Goal: Check status: Check status

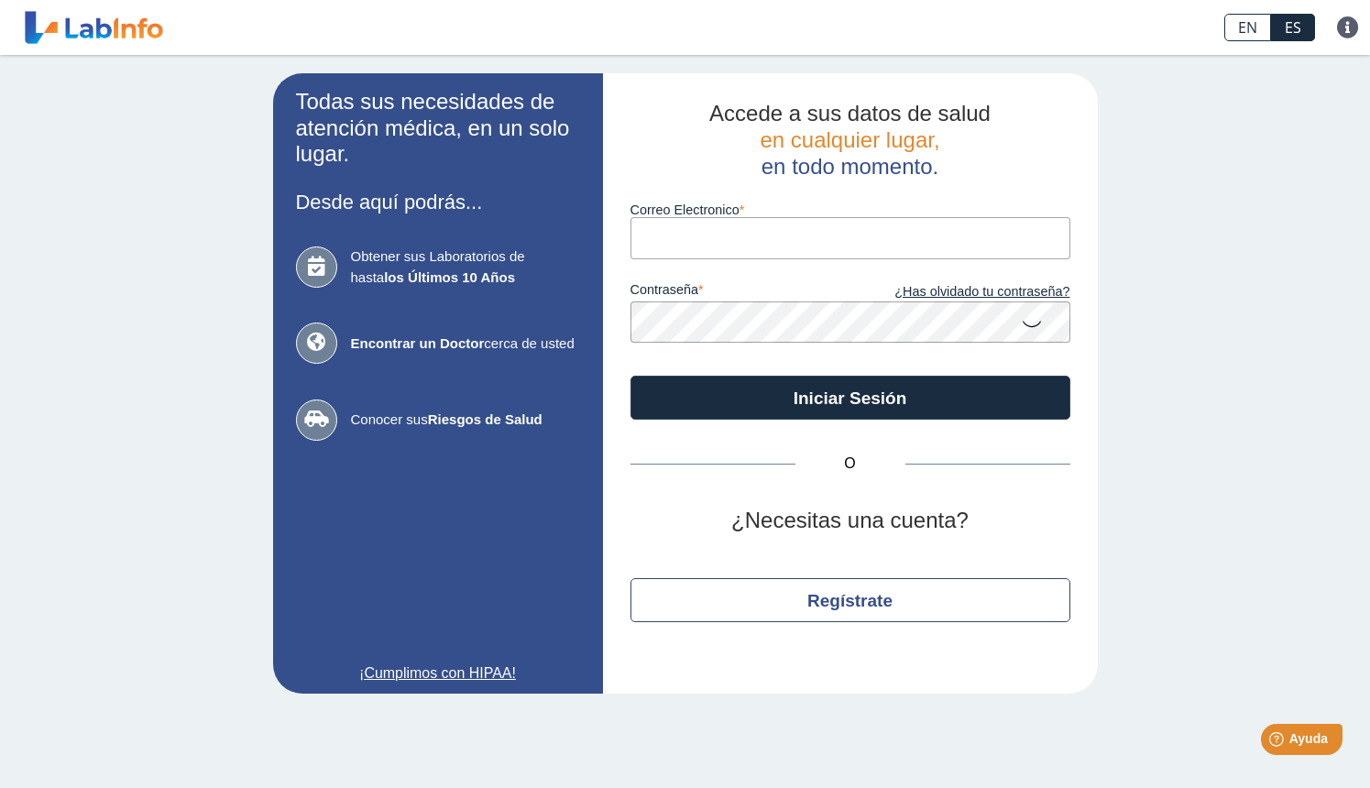
type input "[DOMAIN_NAME][EMAIL_ADDRESS][DOMAIN_NAME]"
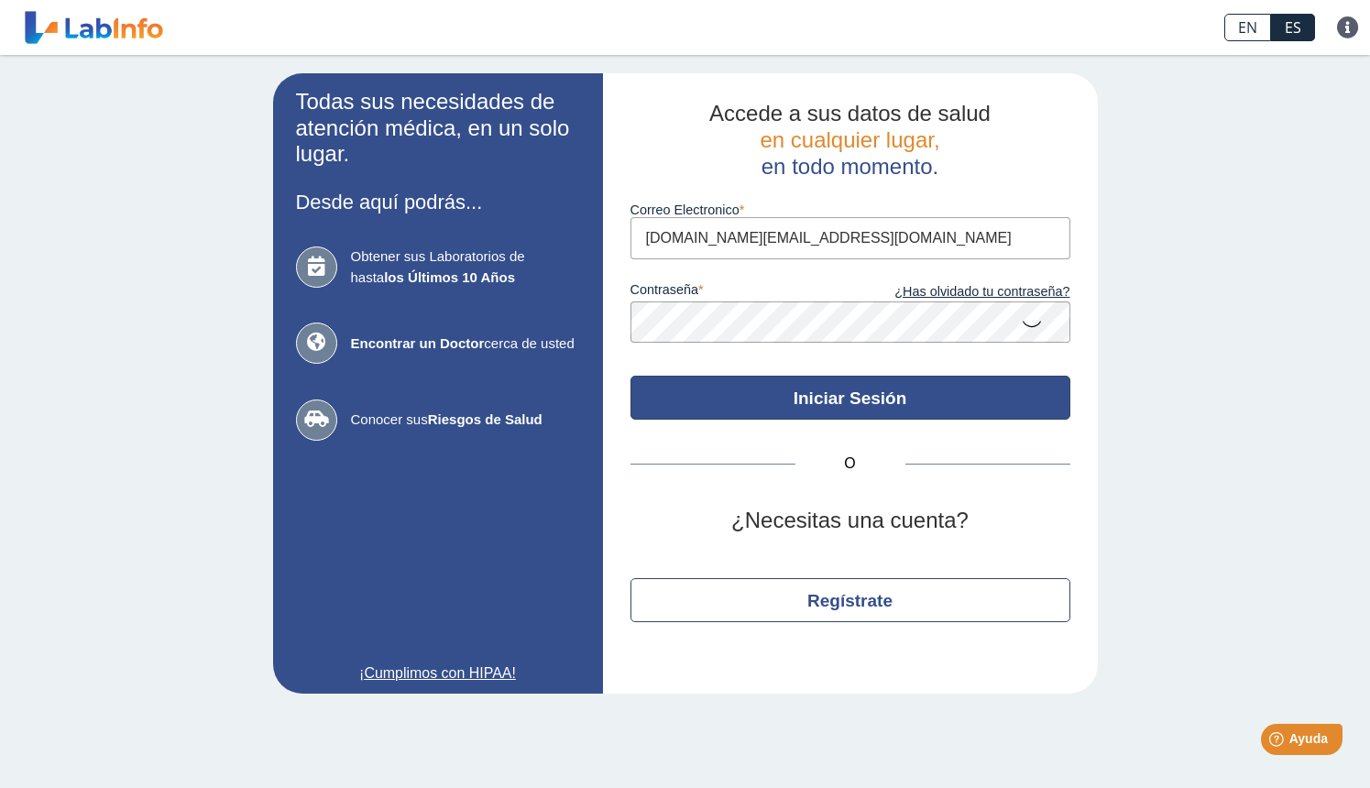
click at [706, 409] on button "Iniciar Sesión" at bounding box center [851, 398] width 440 height 44
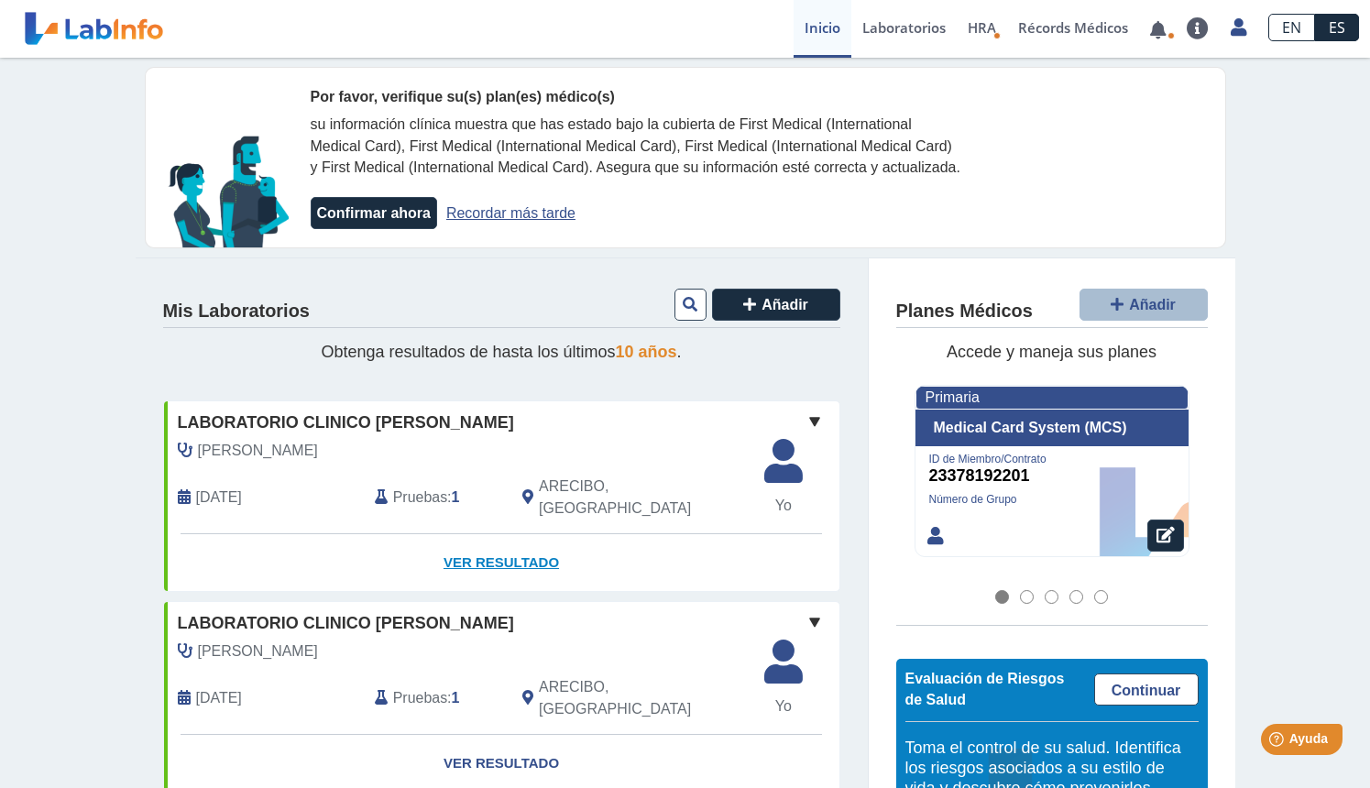
click at [547, 553] on link "Ver Resultado" at bounding box center [502, 563] width 676 height 58
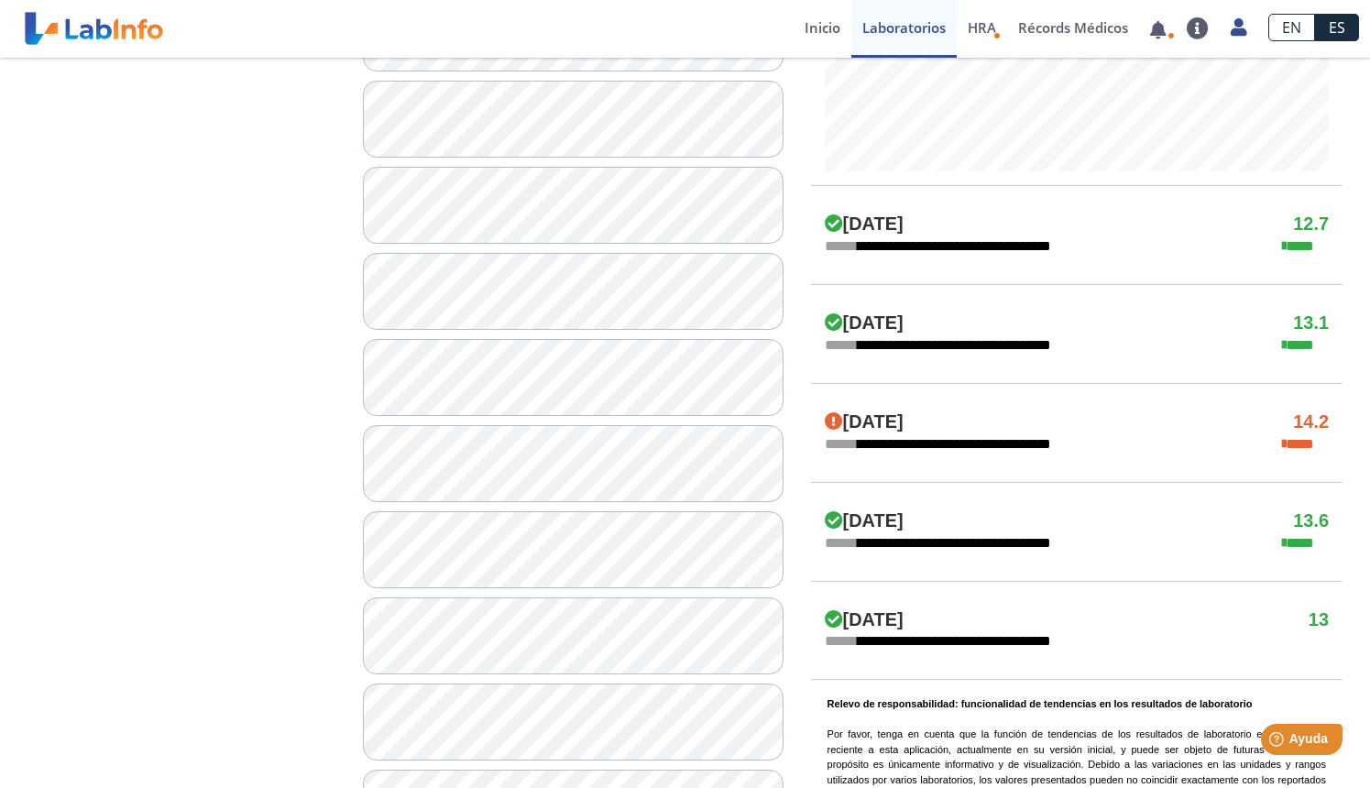
scroll to position [882, 0]
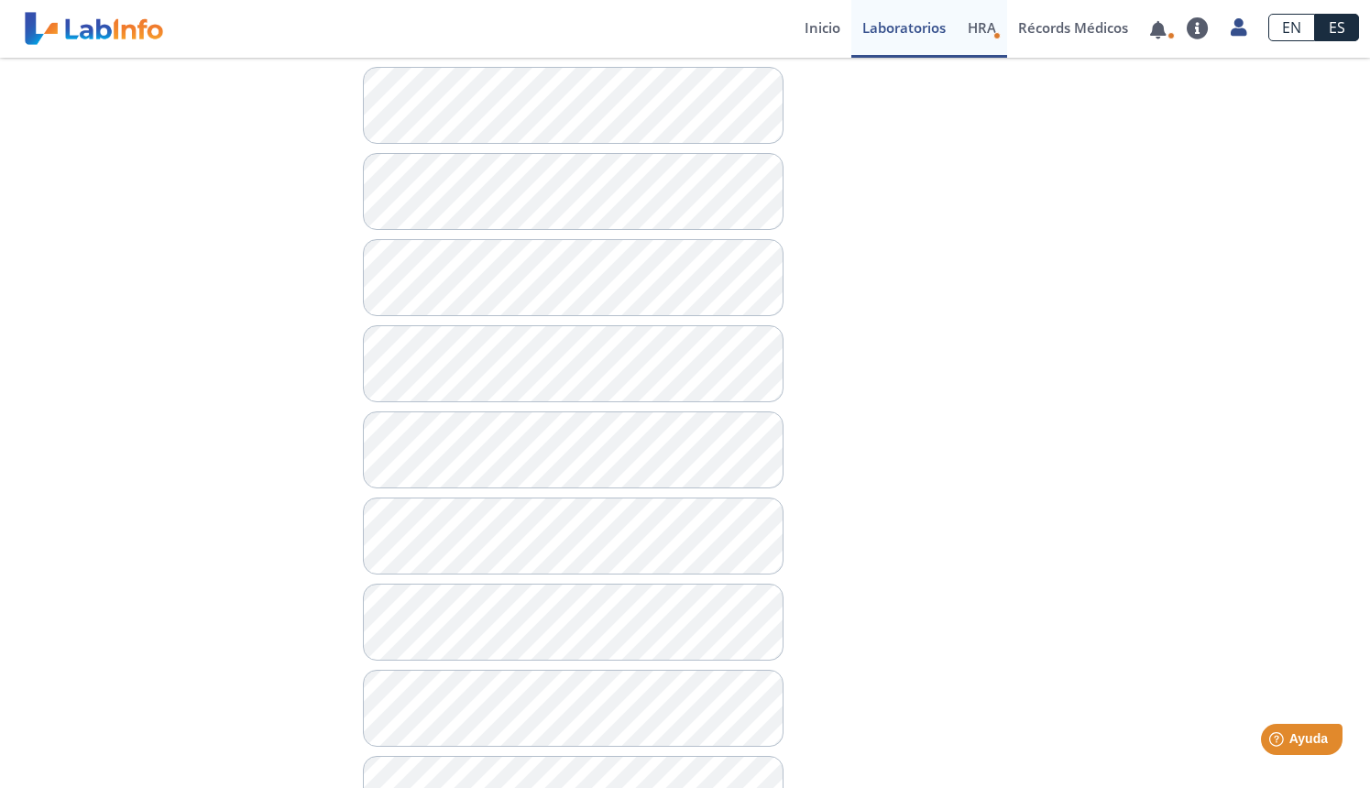
click at [987, 33] on span "HRA" at bounding box center [982, 27] width 28 height 18
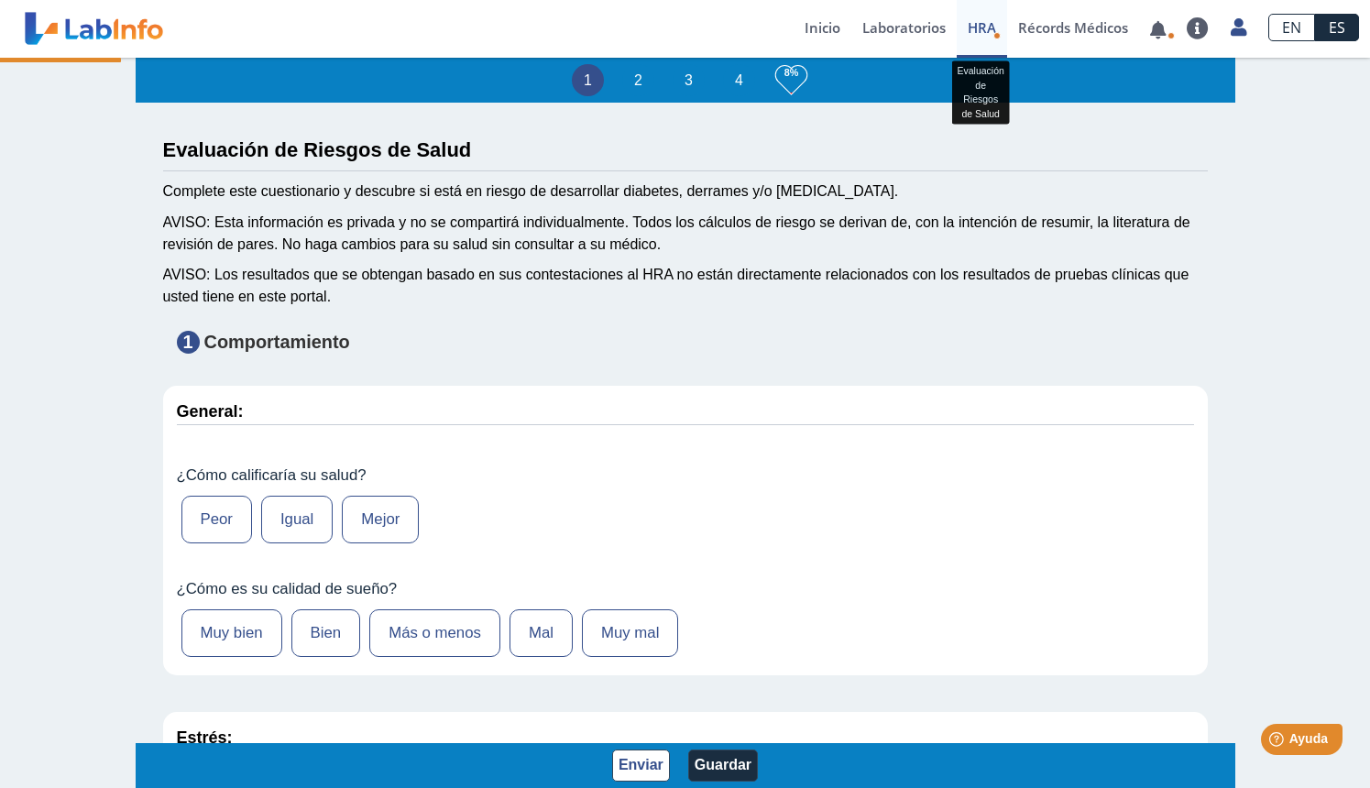
type input "[PERSON_NAME]"
type input "[DATE]"
type input "787-3655804"
type input "[PERSON_NAME]"
select select
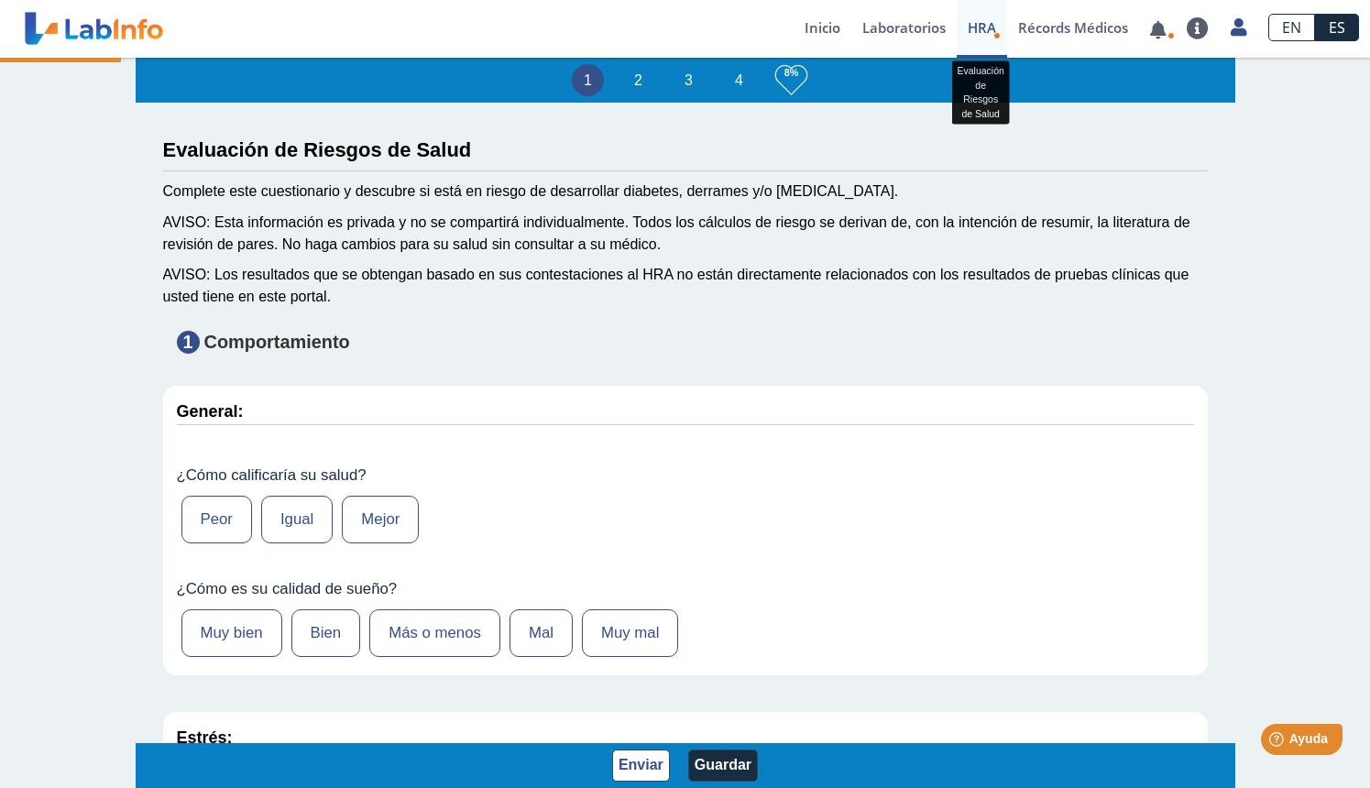
select select
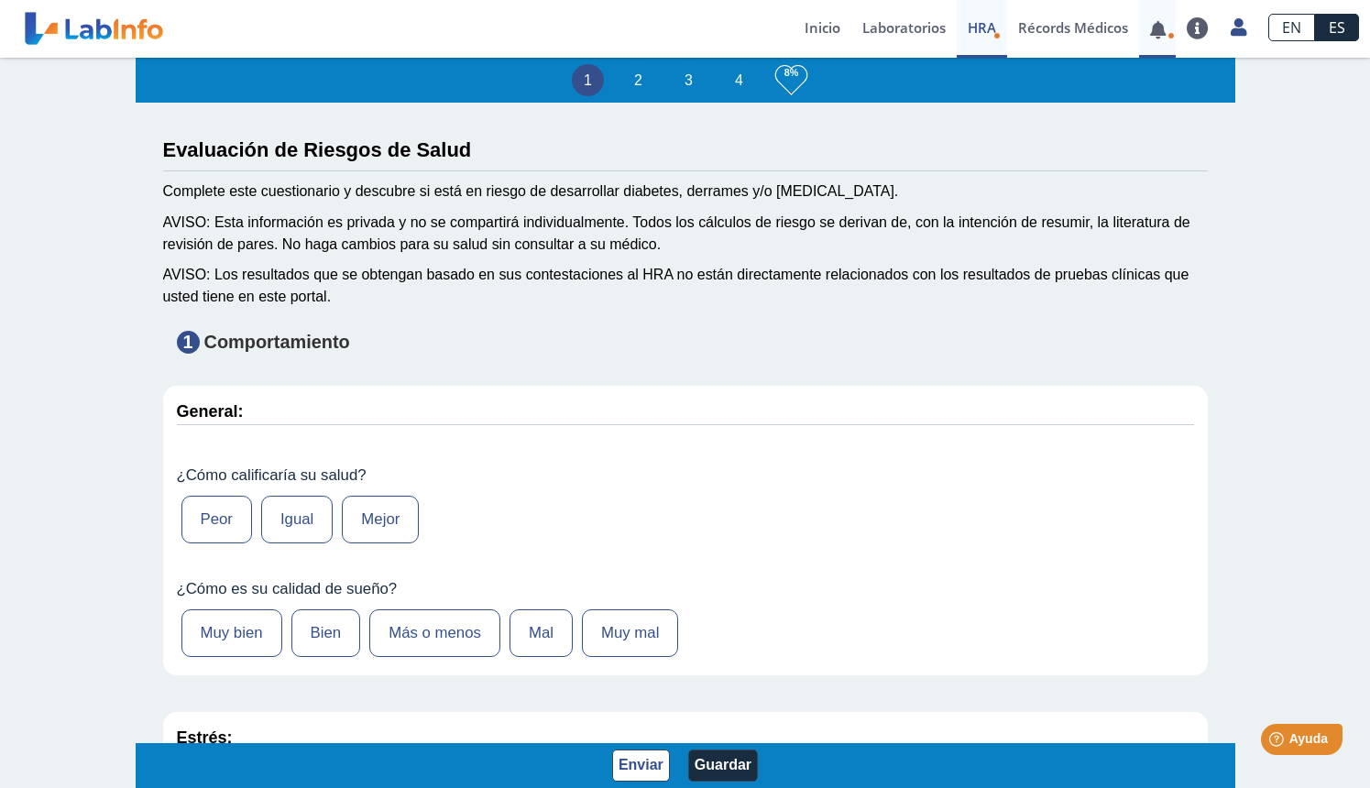
click at [1159, 34] on link at bounding box center [1158, 30] width 38 height 14
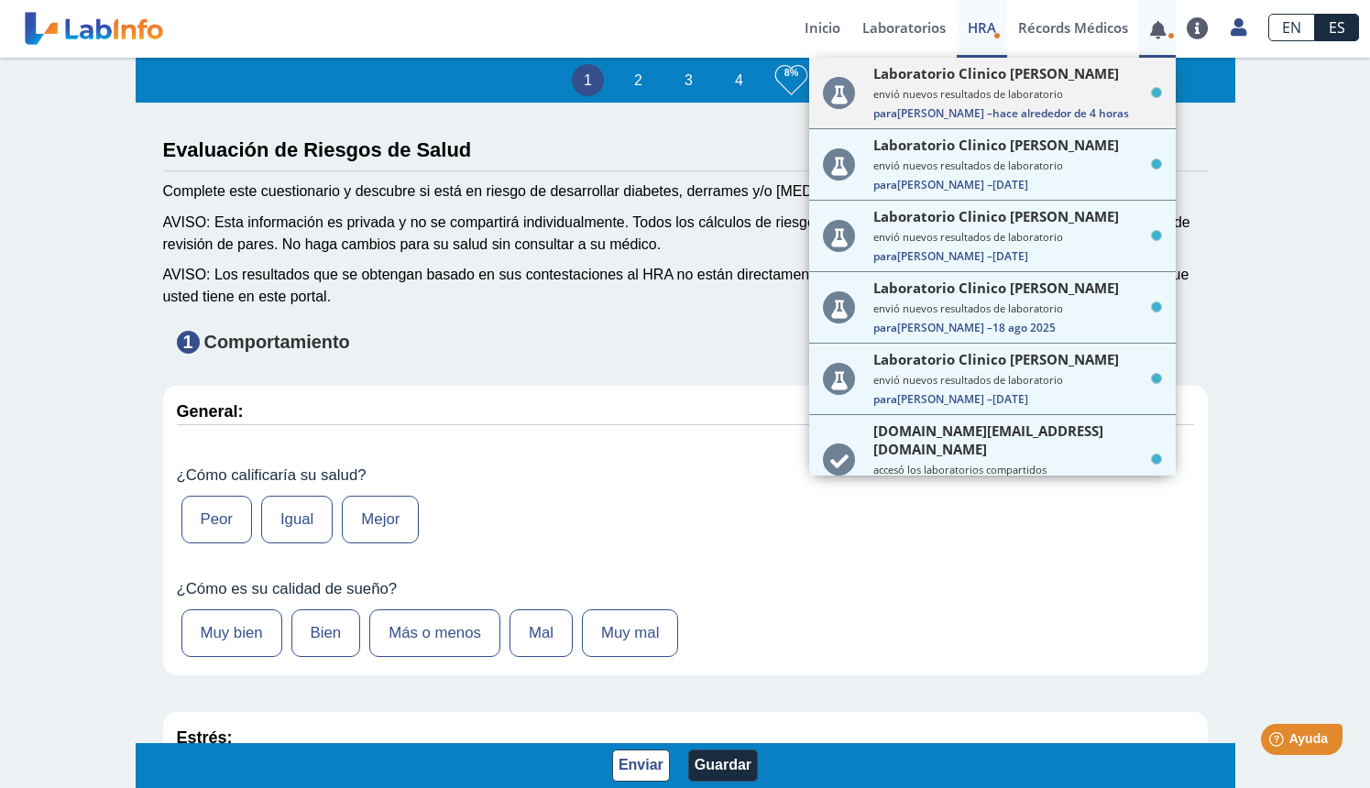
click at [1060, 90] on small "envió nuevos resultados de laboratorio" at bounding box center [1018, 94] width 289 height 14
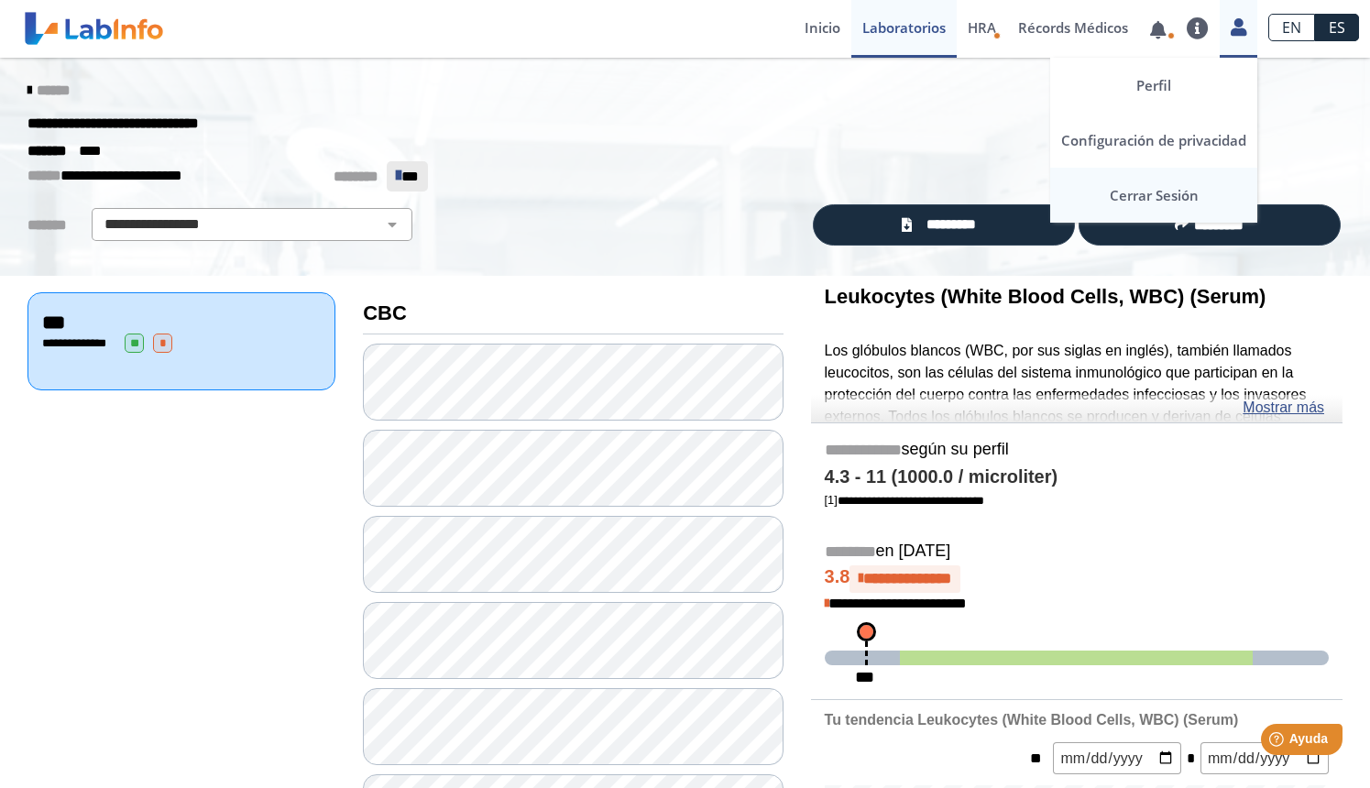
click at [1158, 193] on link "Cerrar Sesión" at bounding box center [1153, 195] width 207 height 55
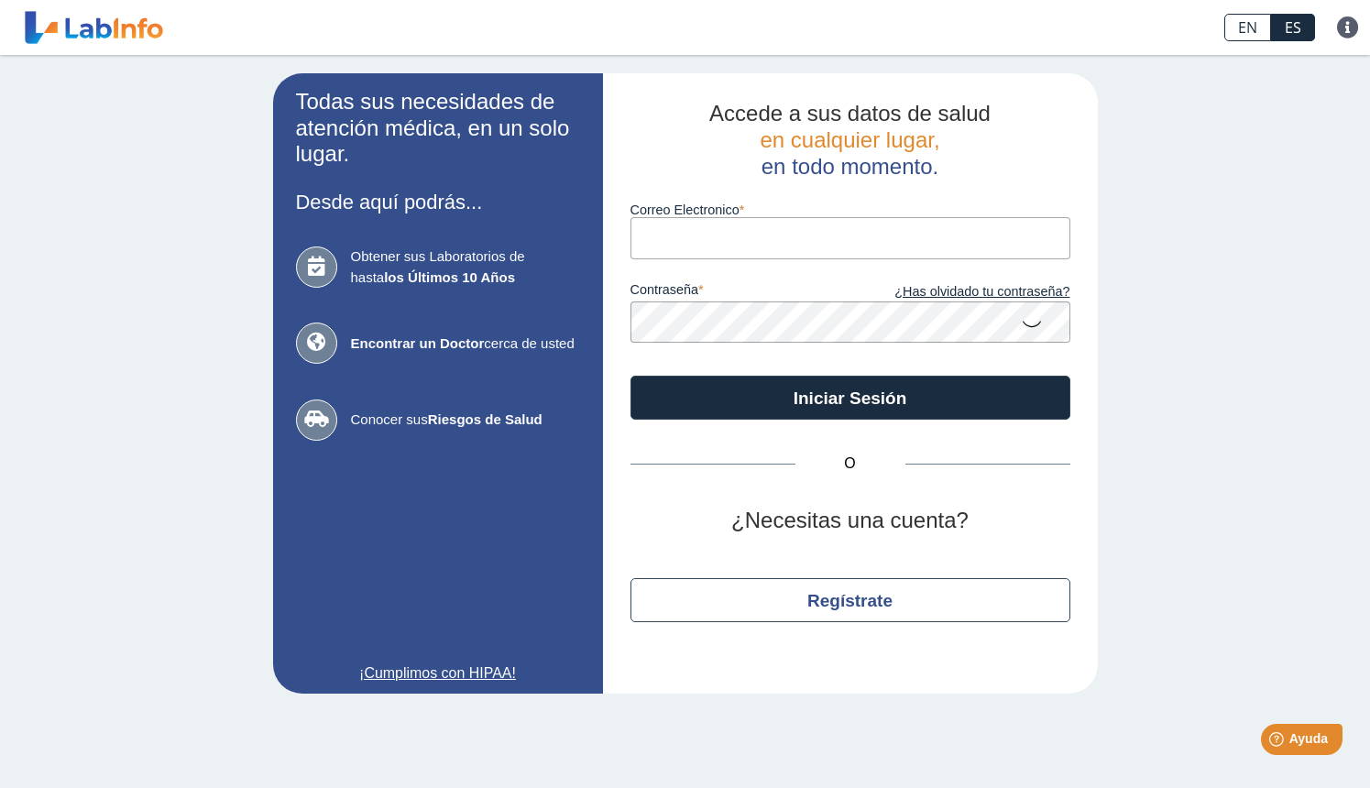
click at [1099, 228] on div "Todas sus necesidades de atención médica, en un solo lugar. Desde aquí podrás..…" at bounding box center [685, 383] width 1370 height 657
